Goal: Information Seeking & Learning: Learn about a topic

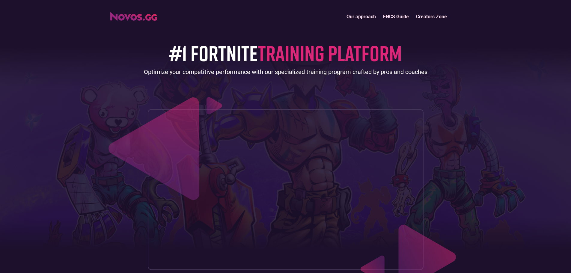
click at [355, 18] on link "Our approach" at bounding box center [361, 16] width 37 height 13
click at [364, 15] on link "Our approach" at bounding box center [361, 16] width 37 height 13
click at [434, 14] on link "Creators Zone" at bounding box center [432, 16] width 38 height 13
click at [397, 17] on link "FNCS Guide" at bounding box center [396, 16] width 33 height 13
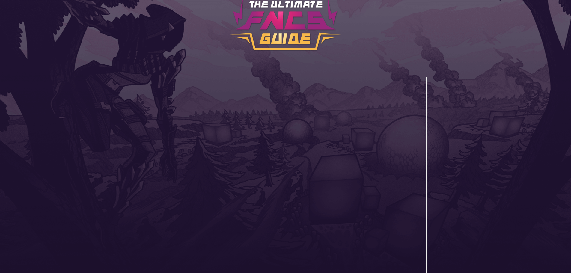
scroll to position [13, 0]
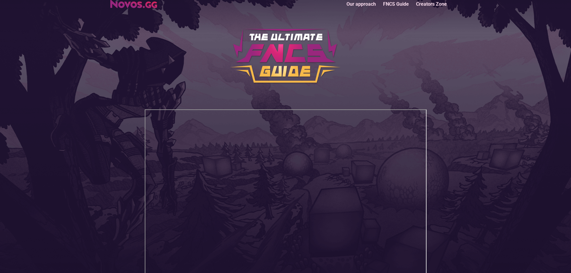
click at [367, 4] on link "Our approach" at bounding box center [361, 4] width 37 height 13
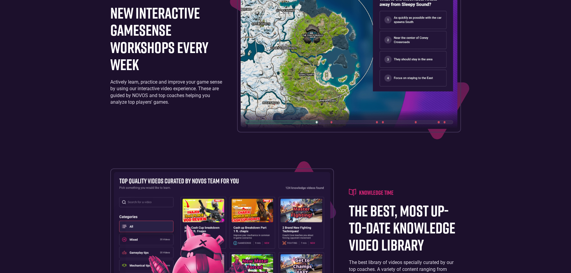
scroll to position [1028, 0]
